Goal: Task Accomplishment & Management: Use online tool/utility

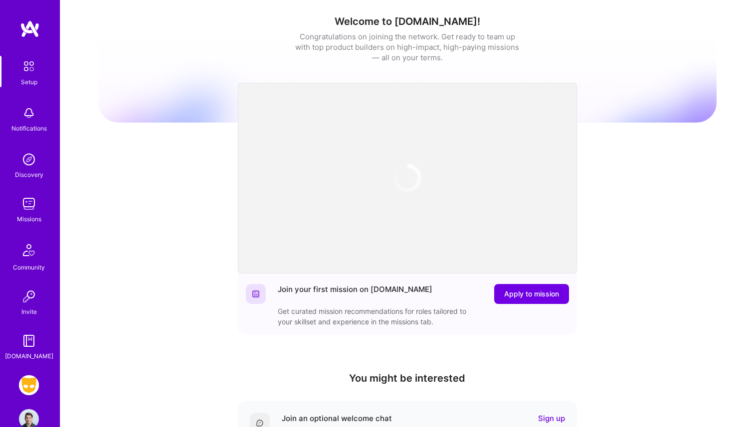
click at [34, 208] on img at bounding box center [29, 204] width 20 height 20
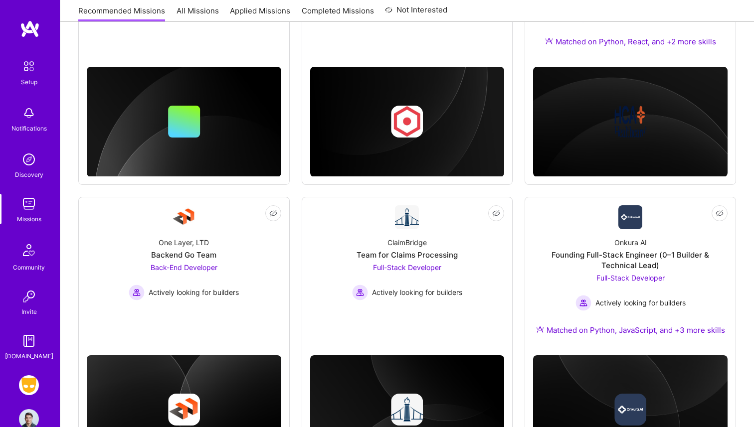
scroll to position [515, 0]
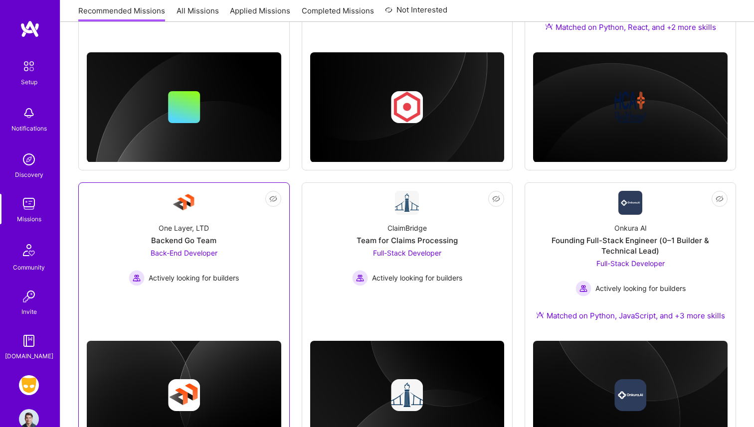
click at [223, 238] on div "One Layer, LTD Backend Go Team Back-End Developer Actively looking for builders" at bounding box center [184, 250] width 194 height 71
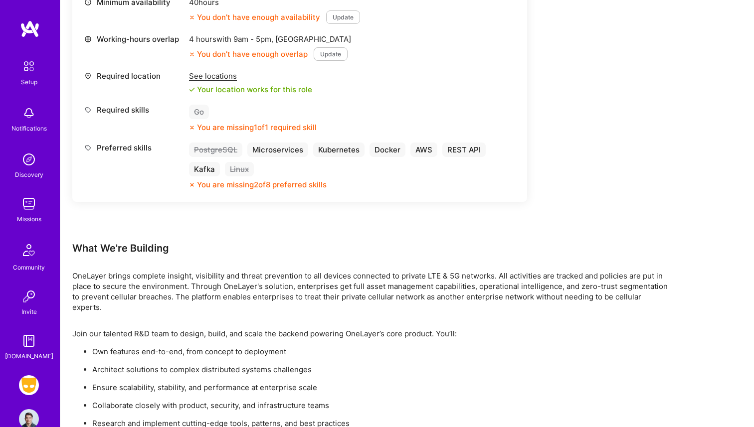
scroll to position [493, 0]
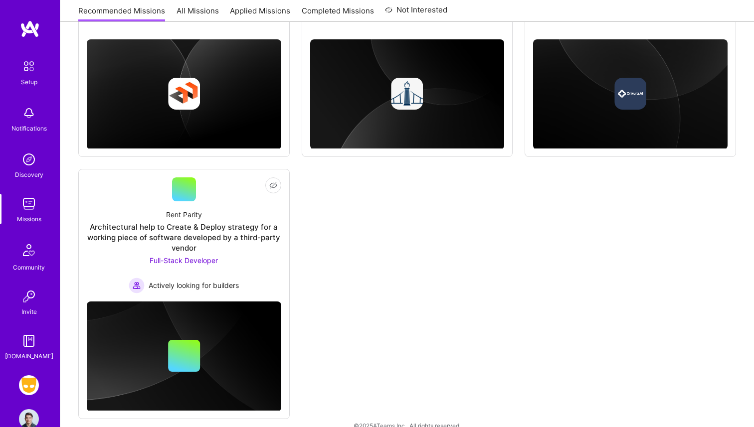
scroll to position [817, 0]
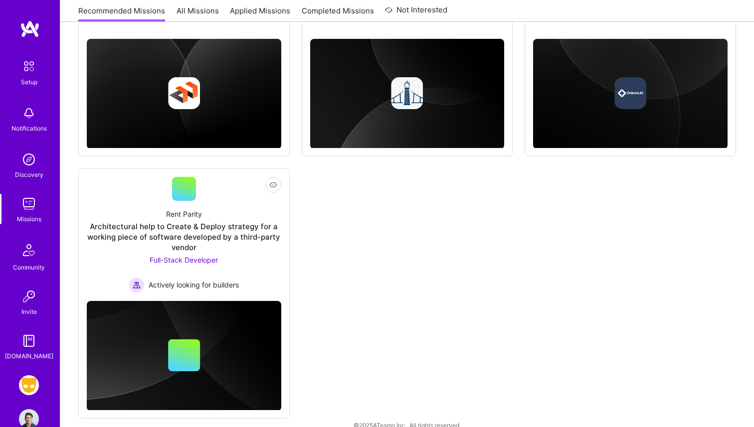
click at [30, 391] on img at bounding box center [29, 385] width 20 height 20
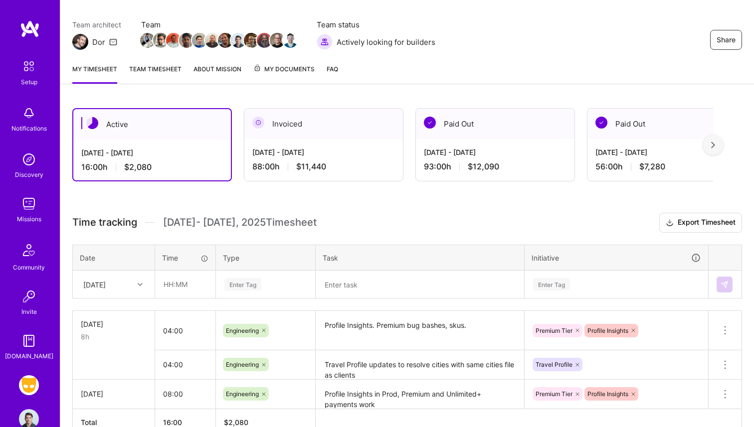
scroll to position [77, 0]
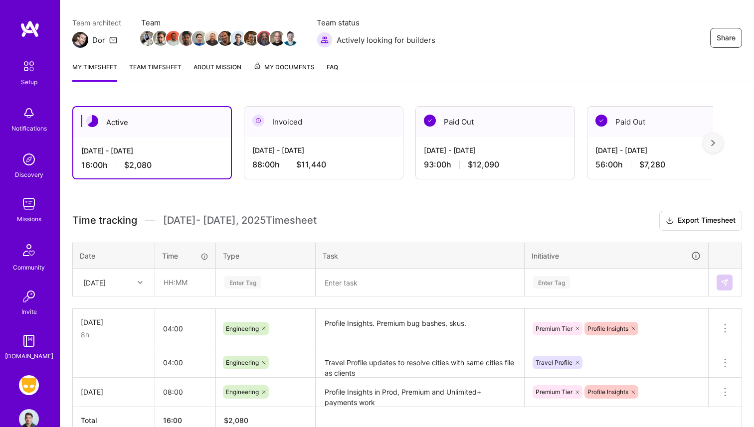
click at [106, 285] on div "[DATE]" at bounding box center [94, 282] width 22 height 10
click at [110, 382] on div "[DATE]" at bounding box center [113, 384] width 81 height 18
click at [173, 282] on input "text" at bounding box center [185, 282] width 59 height 26
type input "08:00"
click at [259, 283] on div "Enter Tag" at bounding box center [265, 283] width 98 height 26
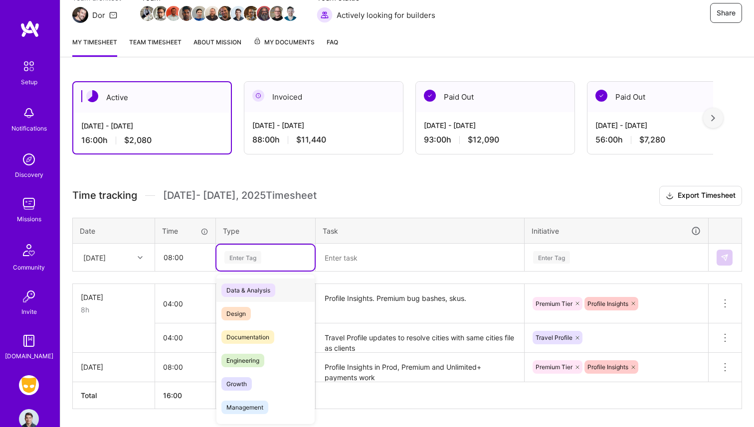
scroll to position [103, 0]
drag, startPoint x: 253, startPoint y: 357, endPoint x: 268, endPoint y: 341, distance: 22.2
click at [253, 357] on span "Engineering" at bounding box center [242, 359] width 43 height 13
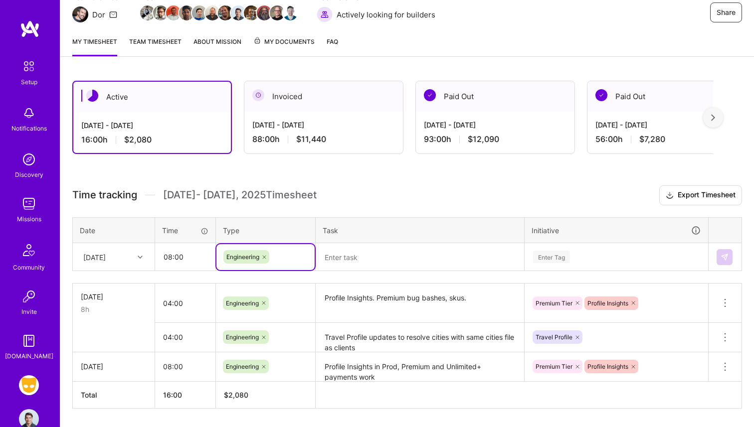
click at [358, 264] on textarea at bounding box center [420, 257] width 206 height 26
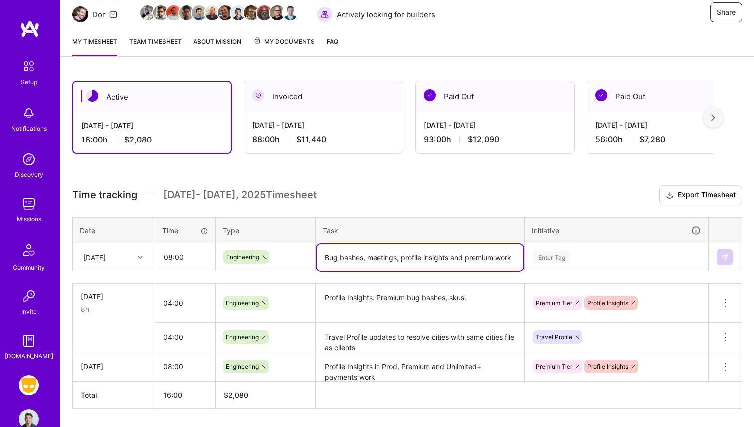
type textarea "Bug bashes, meetings, profile insights and premium work"
click at [580, 249] on div "Enter Tag" at bounding box center [616, 257] width 182 height 26
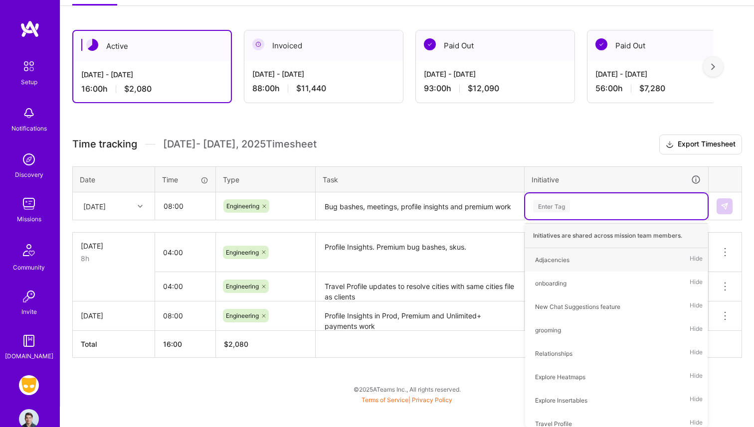
type input "r"
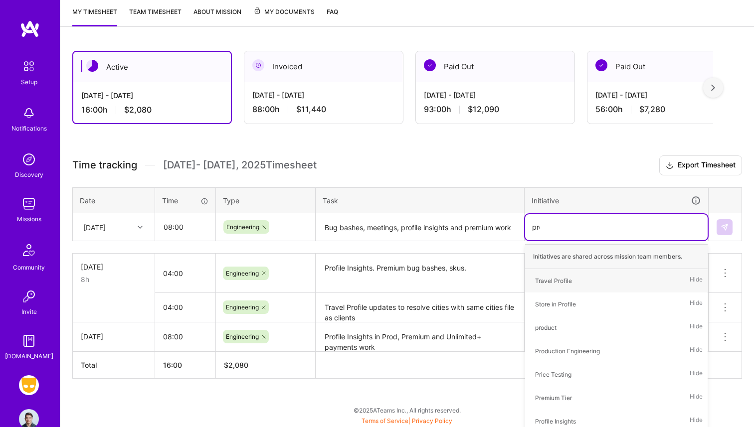
type input "prof"
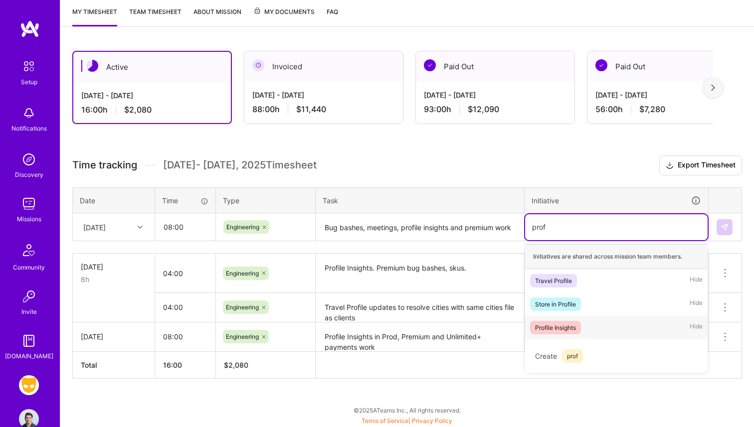
click at [598, 318] on div "Profile Insights Hide" at bounding box center [616, 327] width 182 height 23
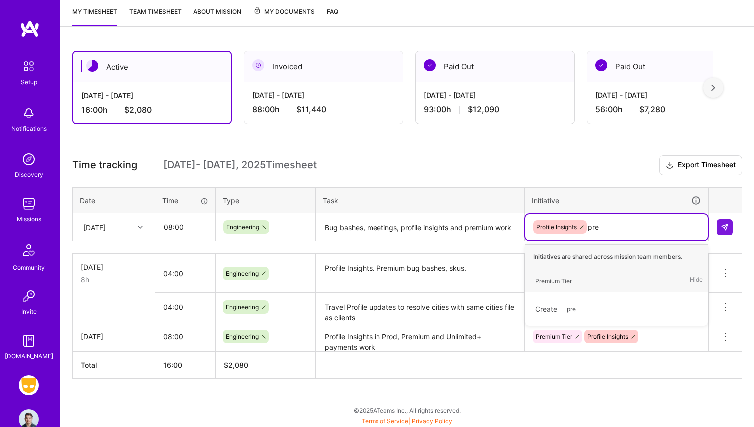
type input "prem"
click at [596, 279] on div "Premium Tier Hide" at bounding box center [616, 280] width 182 height 23
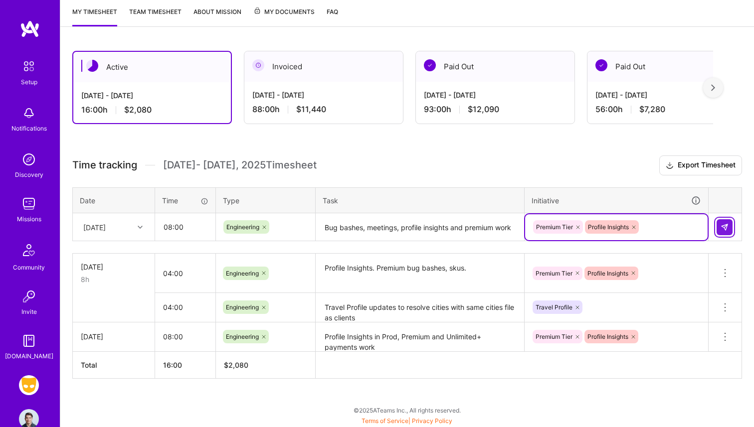
click at [726, 227] on img at bounding box center [724, 227] width 8 height 8
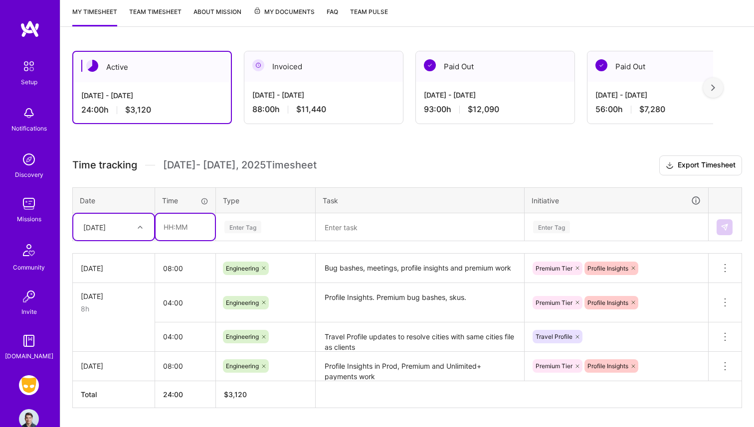
click at [176, 227] on input "text" at bounding box center [185, 227] width 59 height 26
type input "08:00"
click at [252, 236] on div "Enter Tag" at bounding box center [265, 227] width 98 height 26
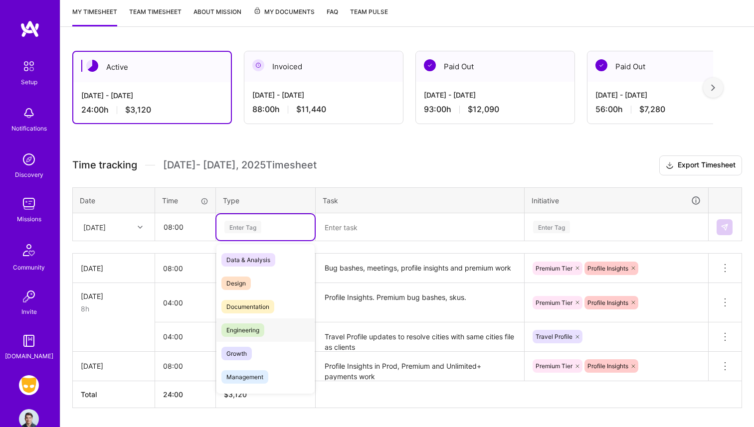
click at [258, 322] on div "Engineering" at bounding box center [265, 330] width 98 height 23
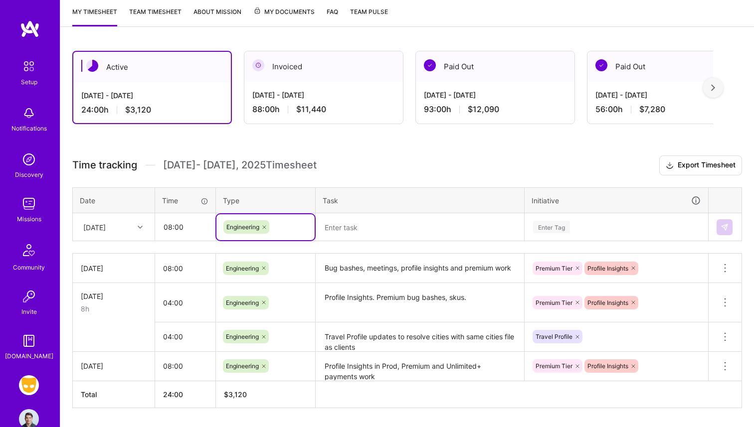
click at [342, 230] on textarea at bounding box center [420, 227] width 206 height 26
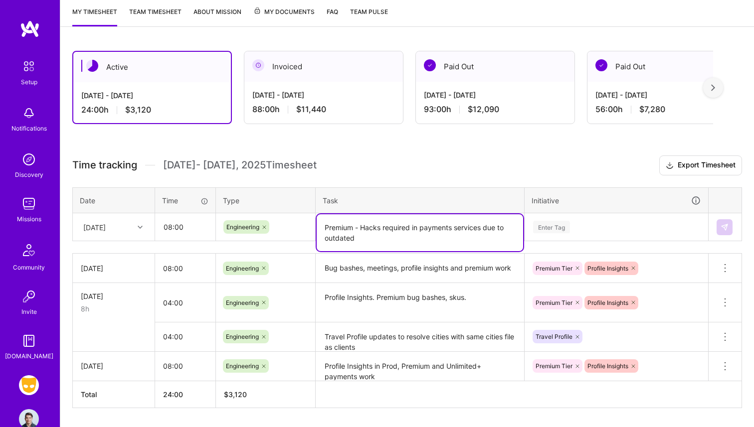
click at [413, 236] on textarea "Premium - Hacks required in payments services due to outdated" at bounding box center [420, 232] width 206 height 37
type textarea "Premium - Hacks required in payments services due to outdated ktor servers."
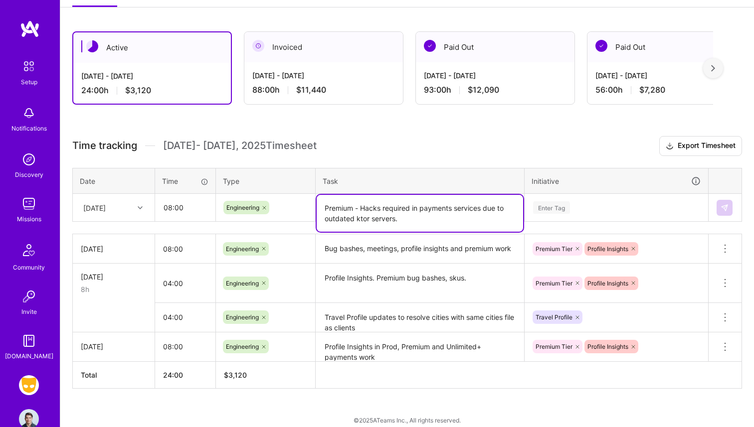
click at [586, 219] on td "Enter Tag" at bounding box center [616, 208] width 184 height 28
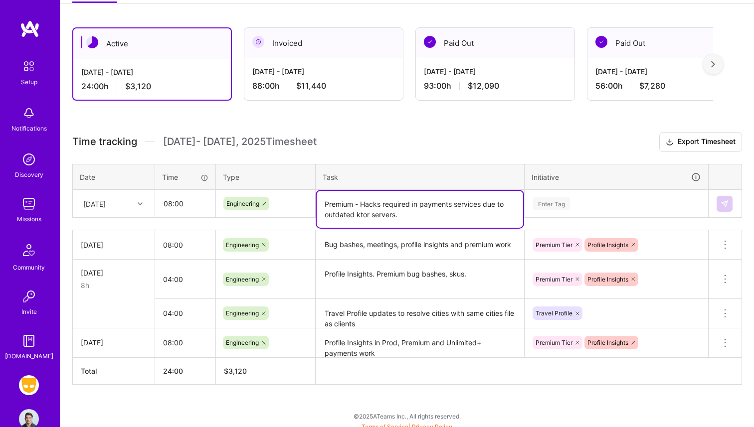
scroll to position [158, 0]
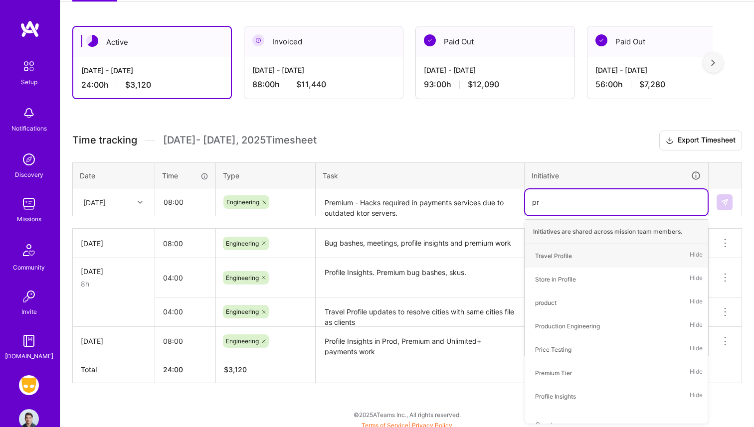
type input "pre"
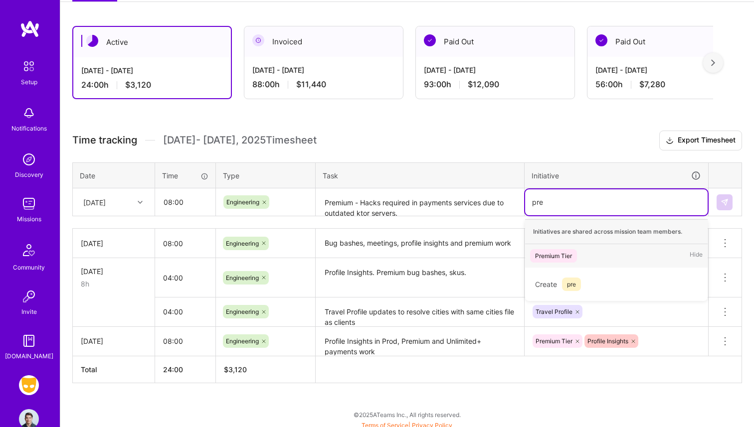
click at [584, 255] on div "Premium Tier Hide" at bounding box center [616, 255] width 182 height 23
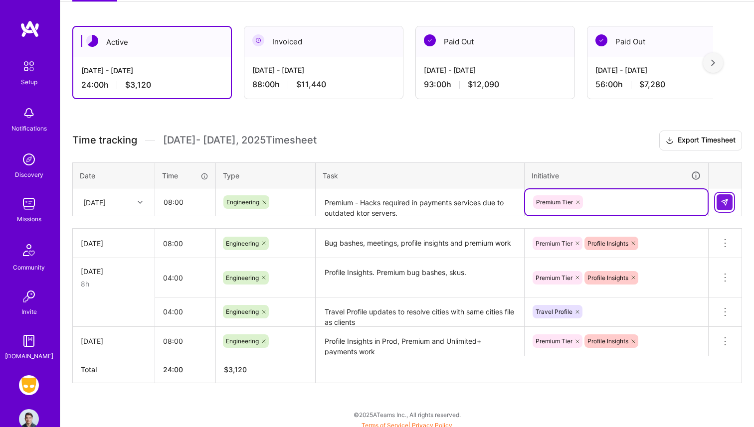
click at [721, 198] on img at bounding box center [724, 202] width 8 height 8
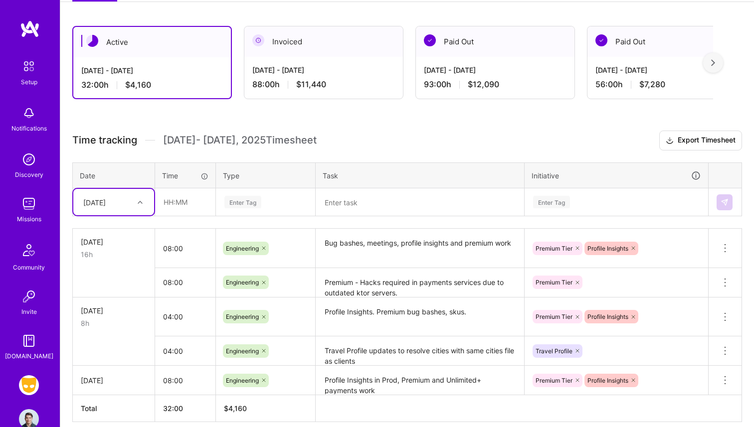
click at [363, 249] on textarea "Bug bashes, meetings, profile insights and premium work" at bounding box center [420, 248] width 206 height 37
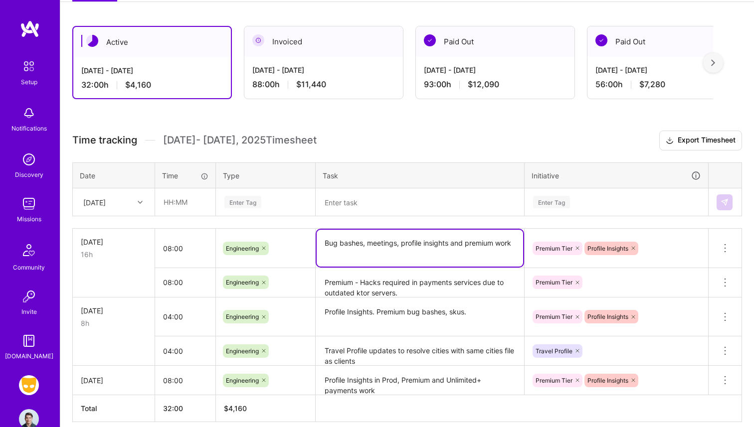
click at [363, 249] on textarea "Bug bashes, meetings, profile insights and premium work" at bounding box center [420, 248] width 206 height 37
click at [361, 274] on textarea "Premium - Hacks required in payments services due to outdated ktor servers." at bounding box center [420, 282] width 206 height 27
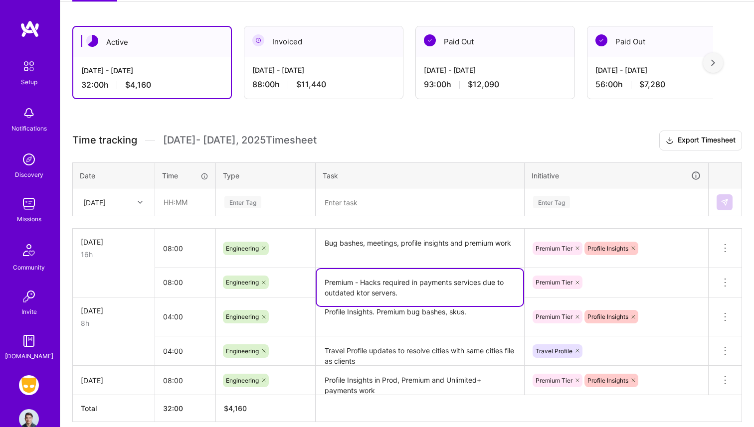
click at [361, 274] on textarea "Premium - Hacks required in payments services due to outdated ktor servers." at bounding box center [420, 287] width 206 height 37
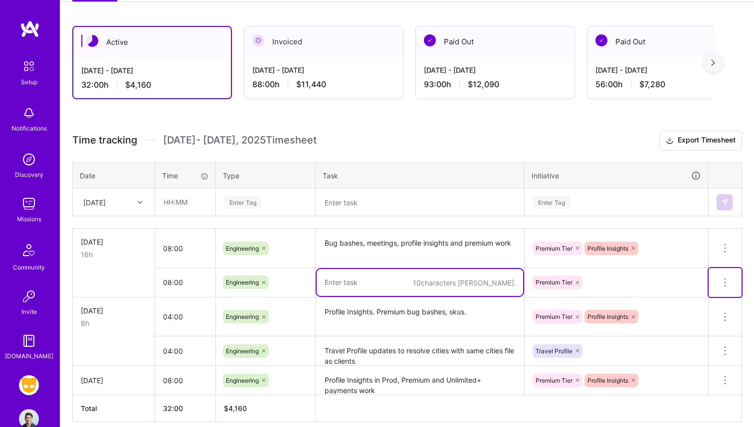
click at [724, 279] on icon at bounding box center [725, 283] width 12 height 12
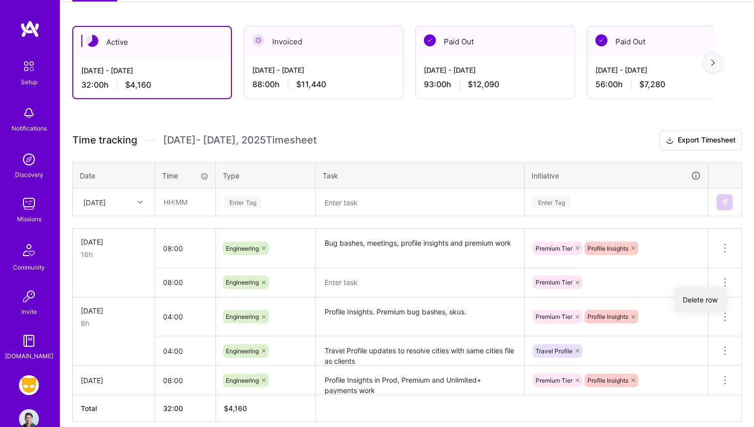
click at [705, 295] on button "Delete row" at bounding box center [700, 300] width 52 height 24
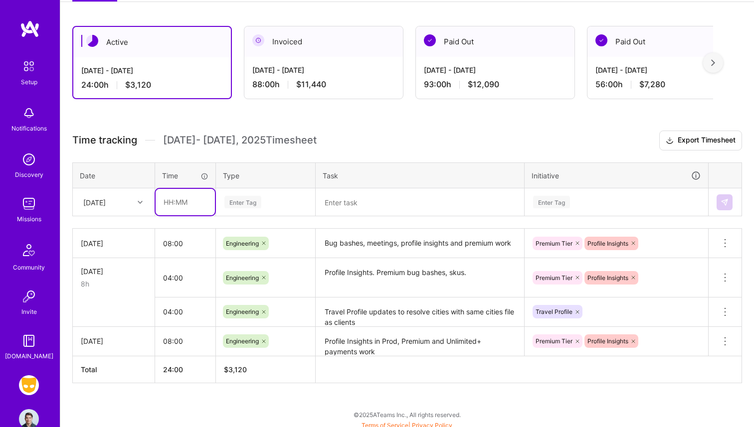
click at [166, 202] on input "text" at bounding box center [185, 202] width 59 height 26
type input "08:00"
click at [126, 200] on div "[DATE]" at bounding box center [105, 202] width 55 height 16
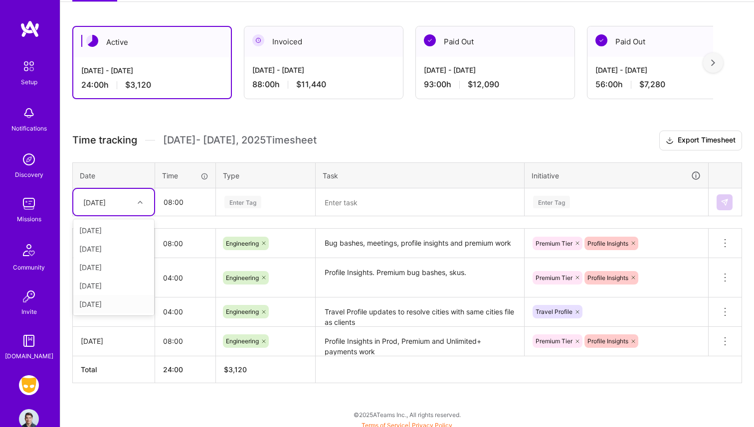
click at [117, 302] on div "[DATE]" at bounding box center [113, 304] width 81 height 18
click at [258, 207] on div "Enter Tag" at bounding box center [242, 201] width 37 height 15
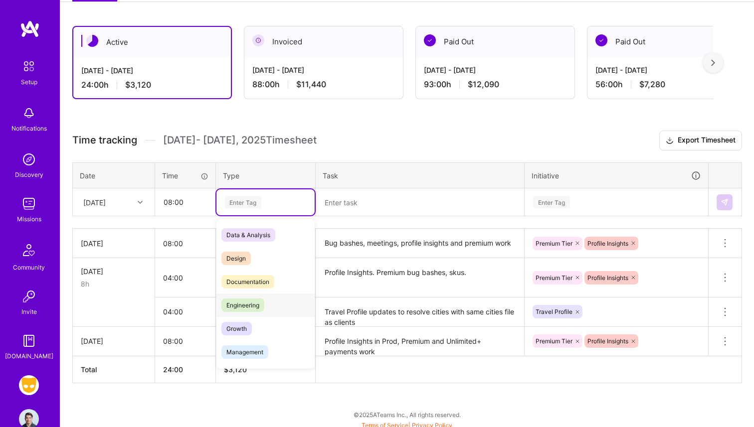
click at [261, 308] on span "Engineering" at bounding box center [242, 305] width 43 height 13
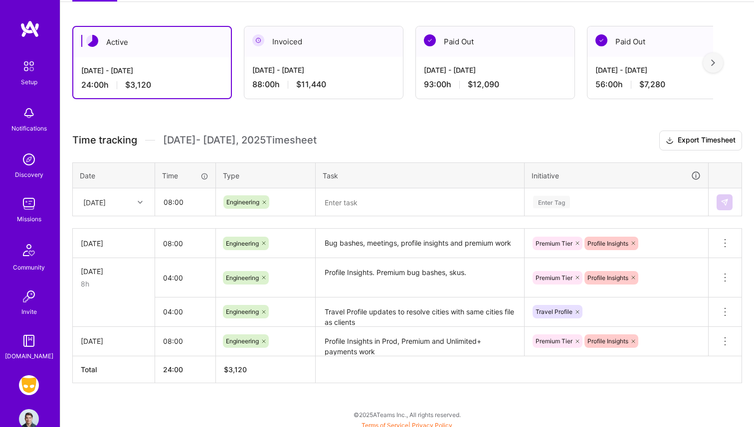
click at [348, 181] on th "Task" at bounding box center [420, 175] width 209 height 26
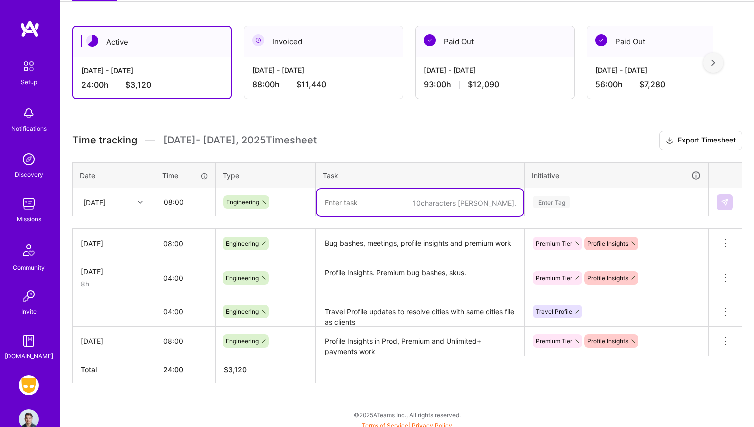
click at [348, 199] on textarea at bounding box center [420, 202] width 206 height 26
type textarea "p"
paste textarea "Premium - Hacks required in payments services due to outdated ktor servers."
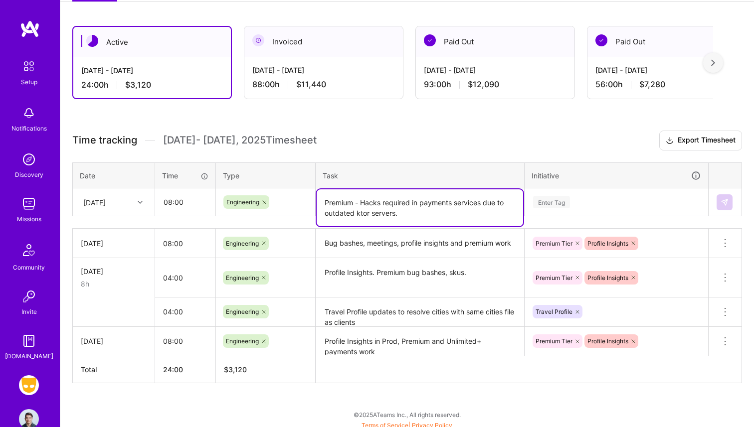
type textarea "Premium - Hacks required in payments services due to outdated ktor servers."
click at [605, 200] on div "Enter Tag" at bounding box center [616, 202] width 168 height 12
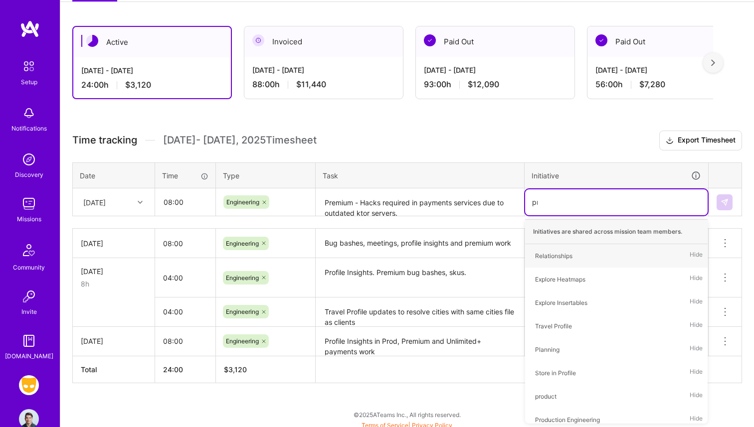
type input "prem"
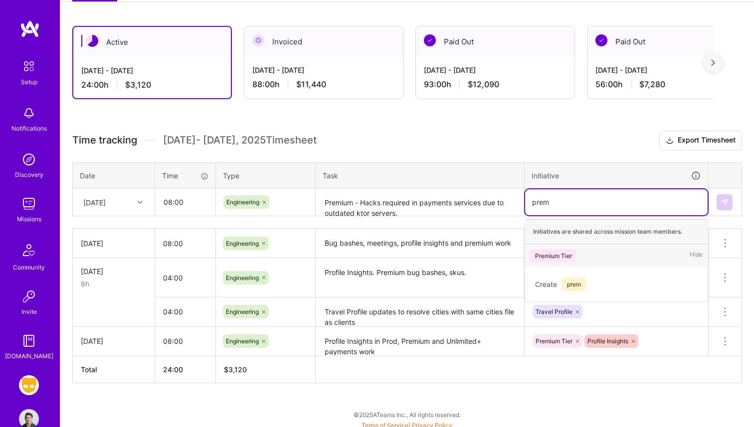
click at [567, 245] on div "Premium Tier Hide" at bounding box center [616, 255] width 182 height 23
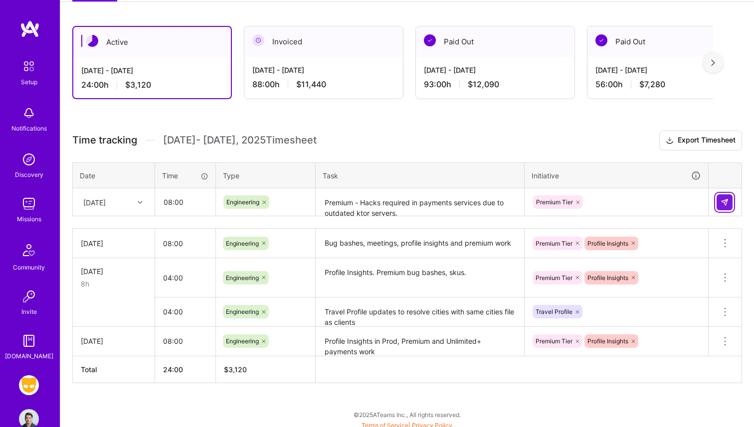
click at [729, 205] on button at bounding box center [724, 202] width 16 height 16
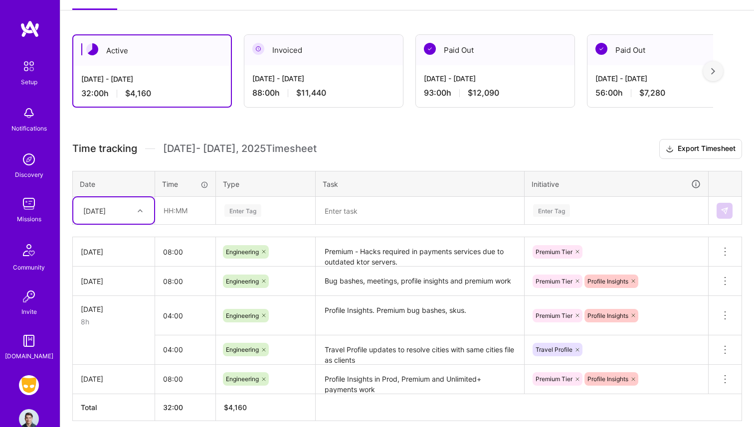
scroll to position [137, 0]
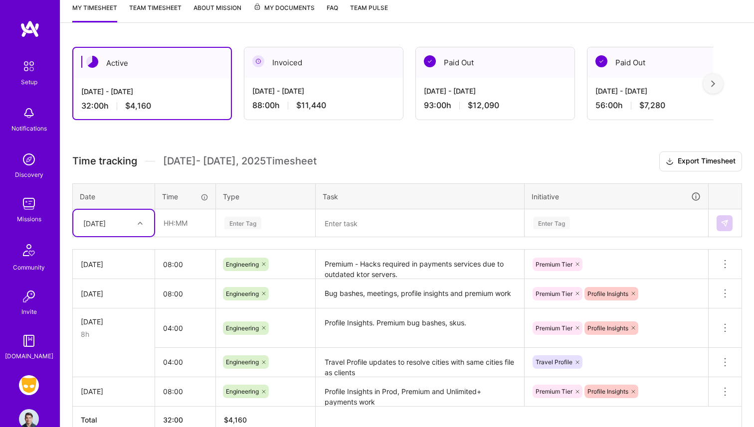
click at [365, 161] on h3 "Time tracking [DATE] - [DATE] Timesheet Export Timesheet" at bounding box center [406, 162] width 669 height 20
